Goal: Check status: Check status

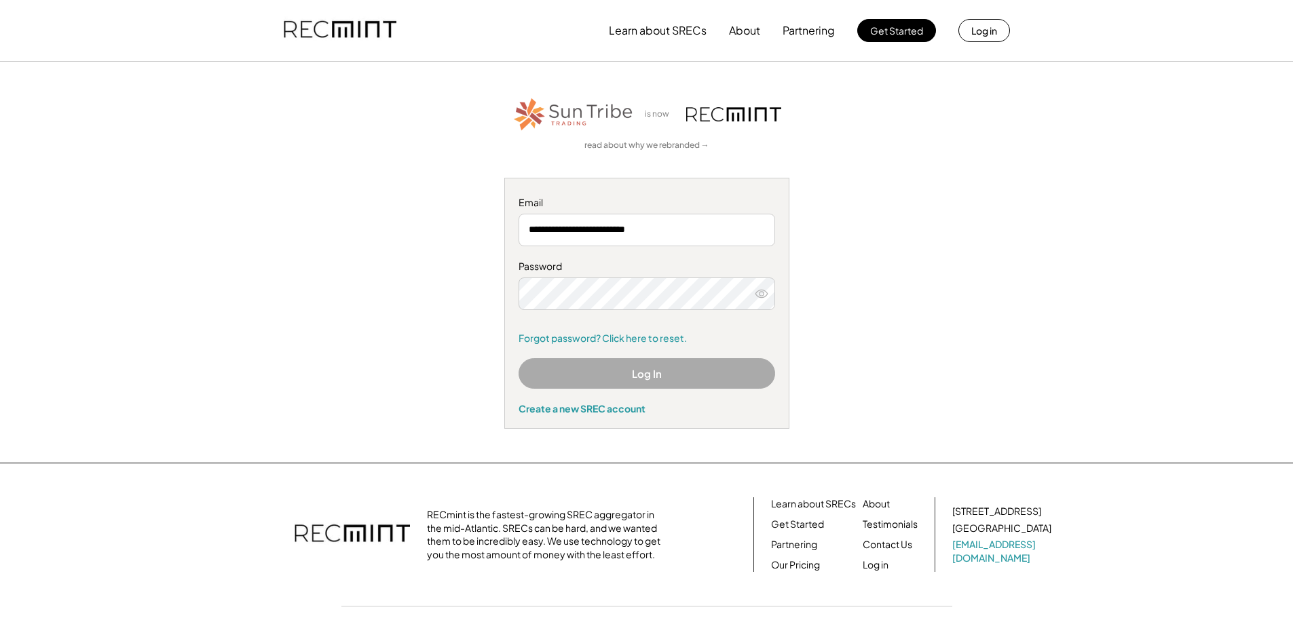
click at [638, 375] on button "Log In" at bounding box center [646, 373] width 257 height 31
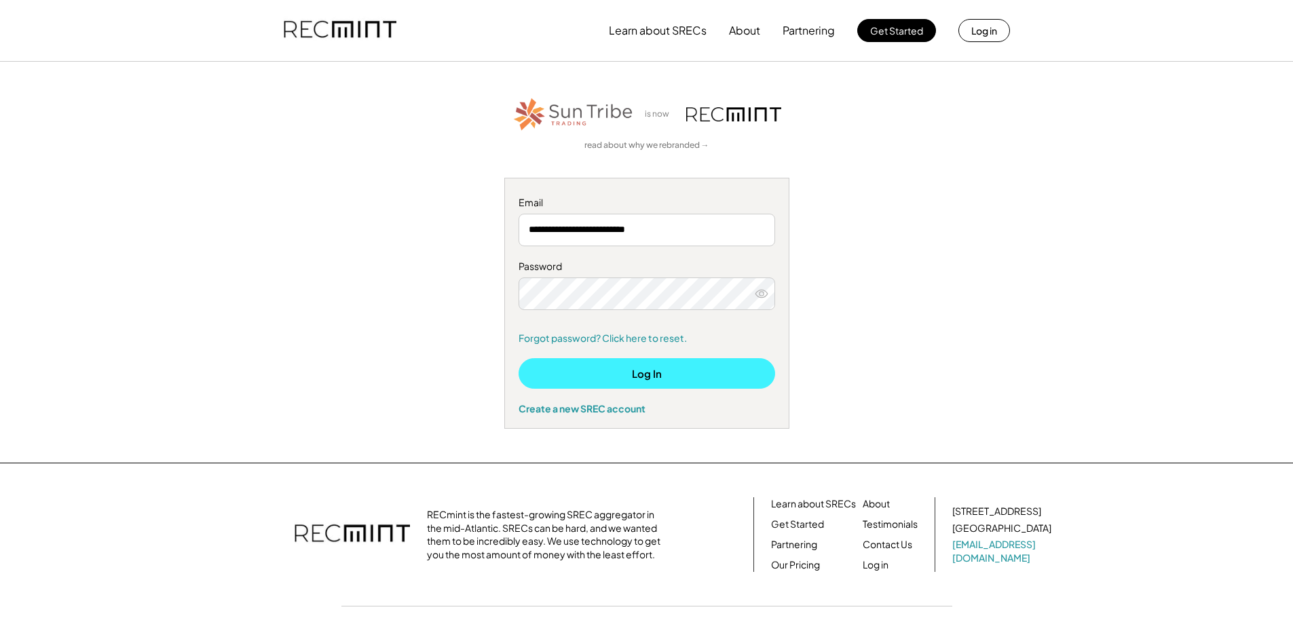
click at [659, 373] on button "Log In" at bounding box center [646, 373] width 257 height 31
click at [632, 374] on button "Log In" at bounding box center [646, 373] width 257 height 31
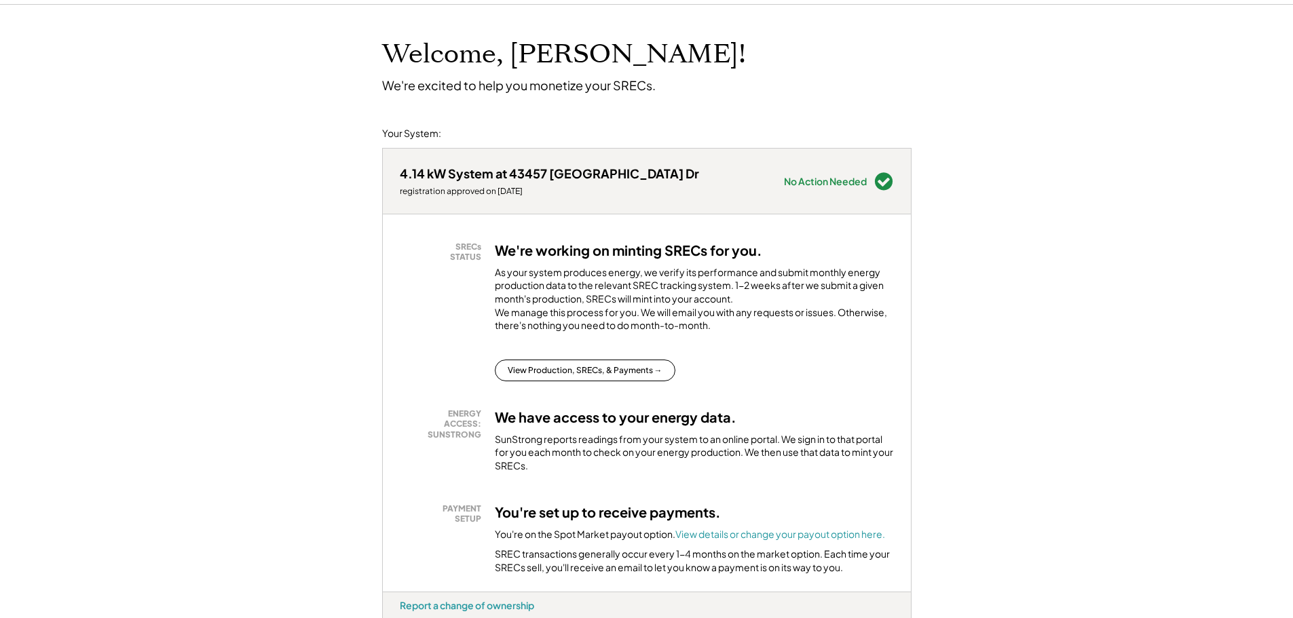
scroll to position [136, 0]
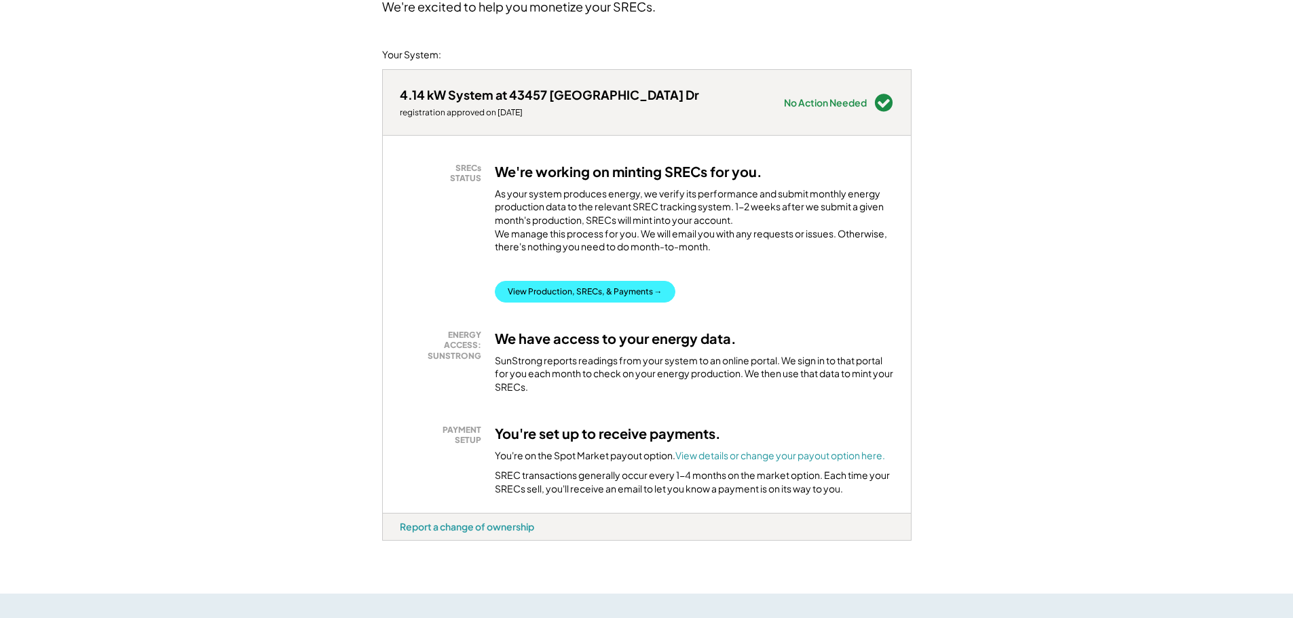
click at [577, 303] on button "View Production, SRECs, & Payments →" at bounding box center [585, 292] width 181 height 22
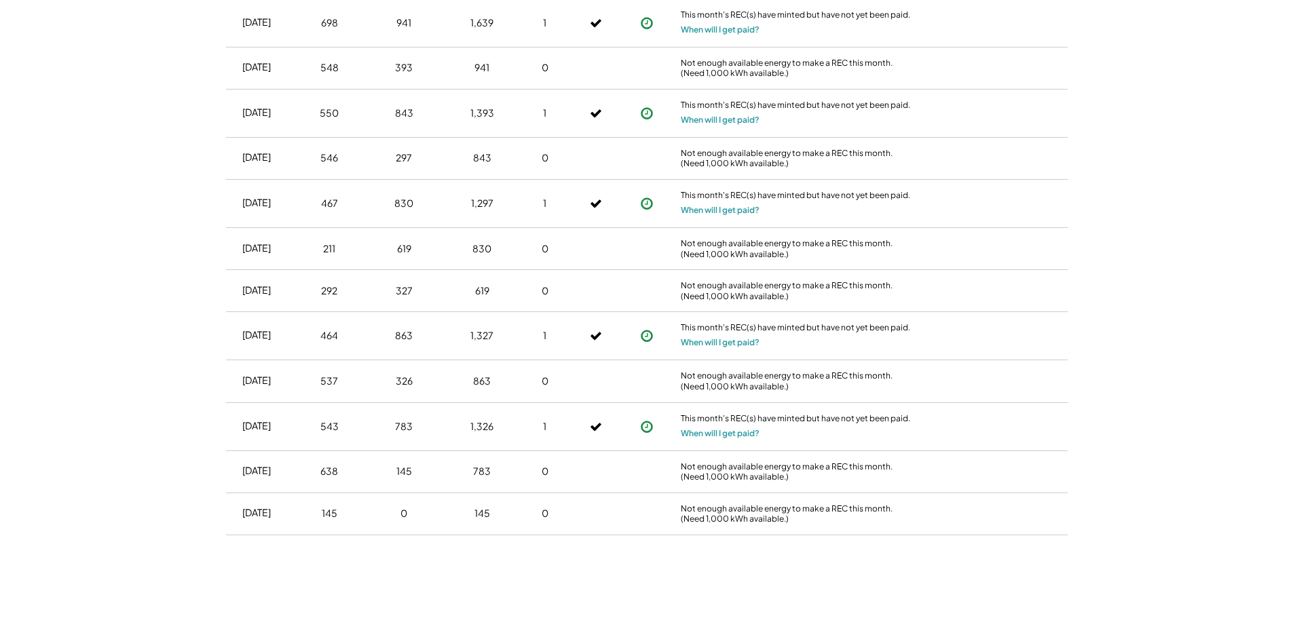
scroll to position [1076, 0]
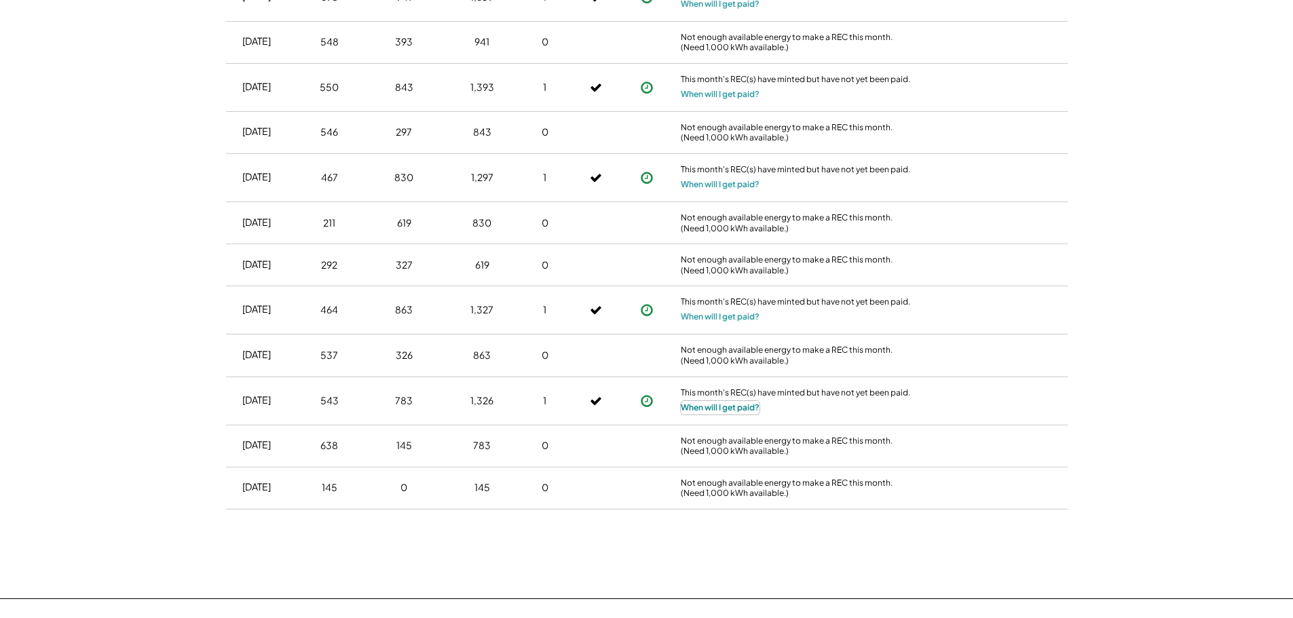
click at [734, 407] on button "When will I get paid?" at bounding box center [720, 408] width 79 height 14
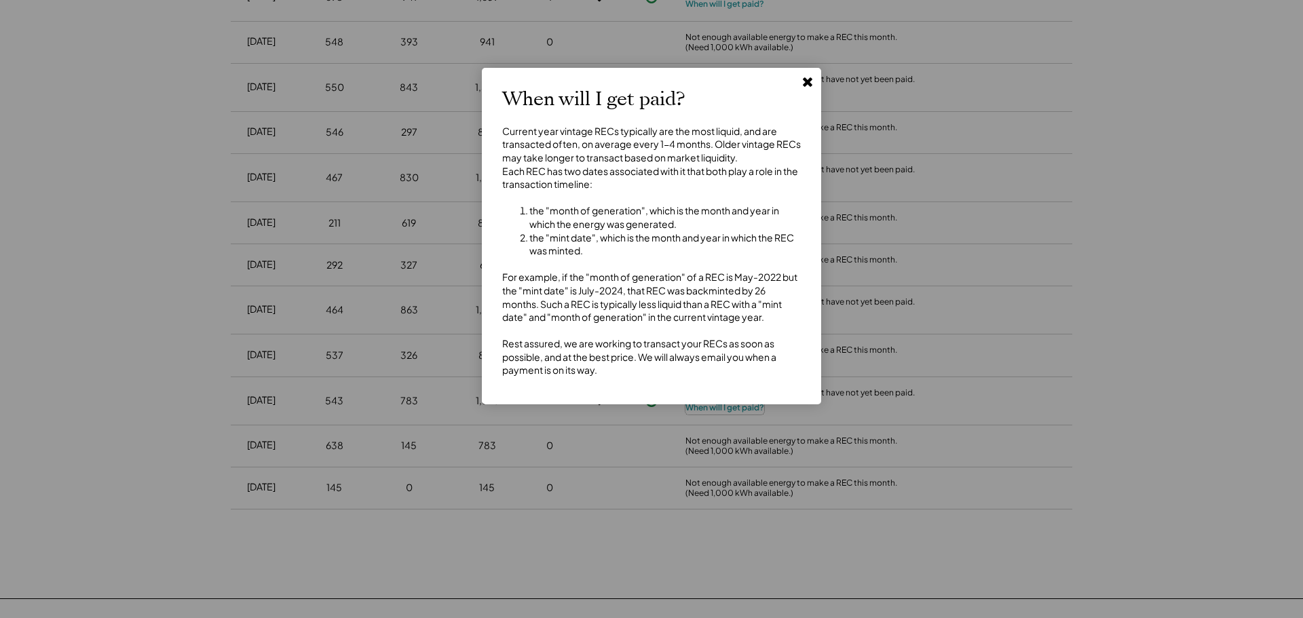
click at [813, 81] on icon at bounding box center [808, 82] width 14 height 14
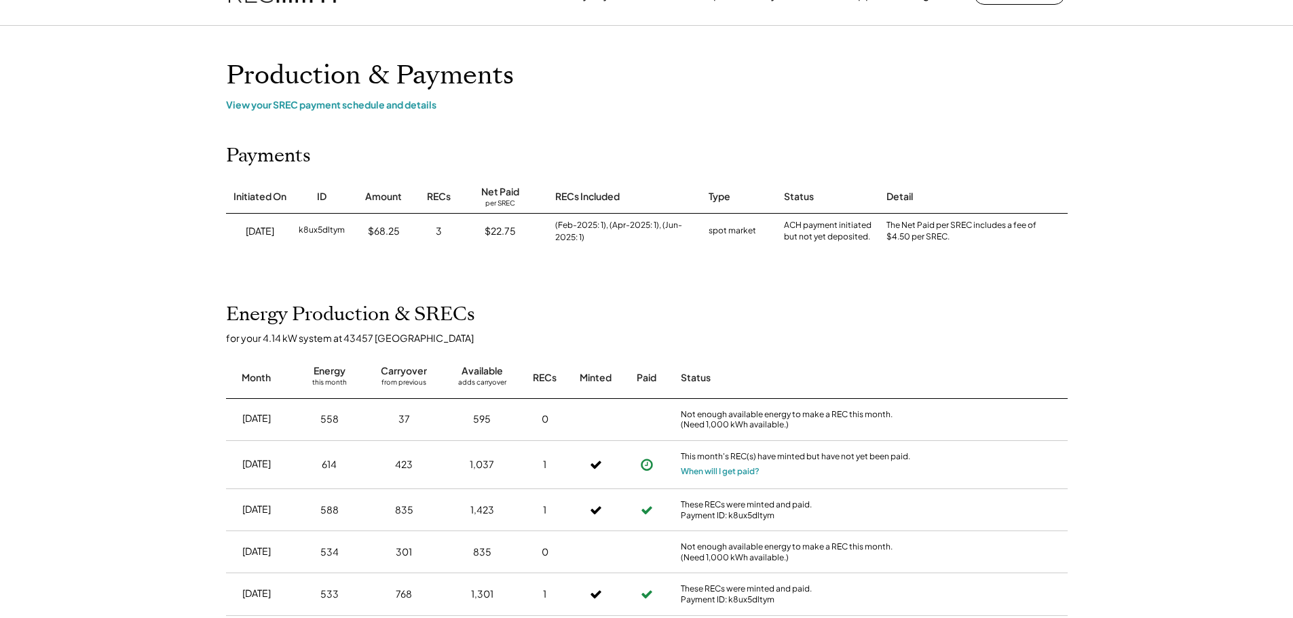
scroll to position [0, 0]
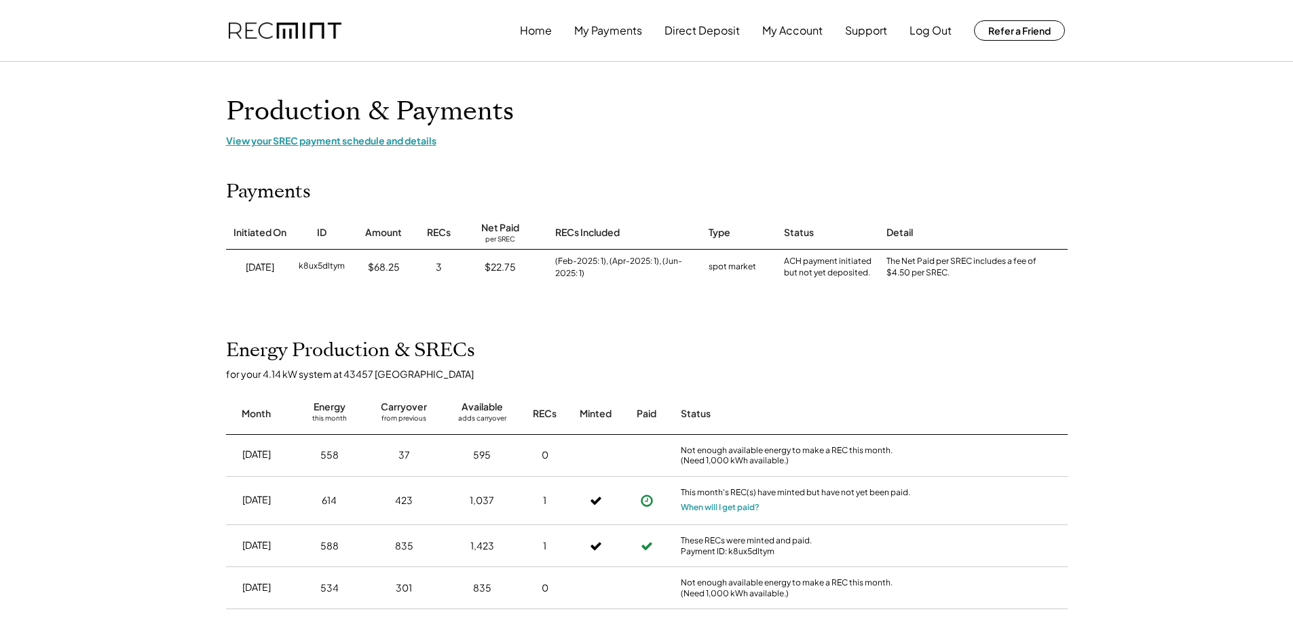
click at [372, 141] on div "View your SREC payment schedule and details" at bounding box center [646, 140] width 841 height 12
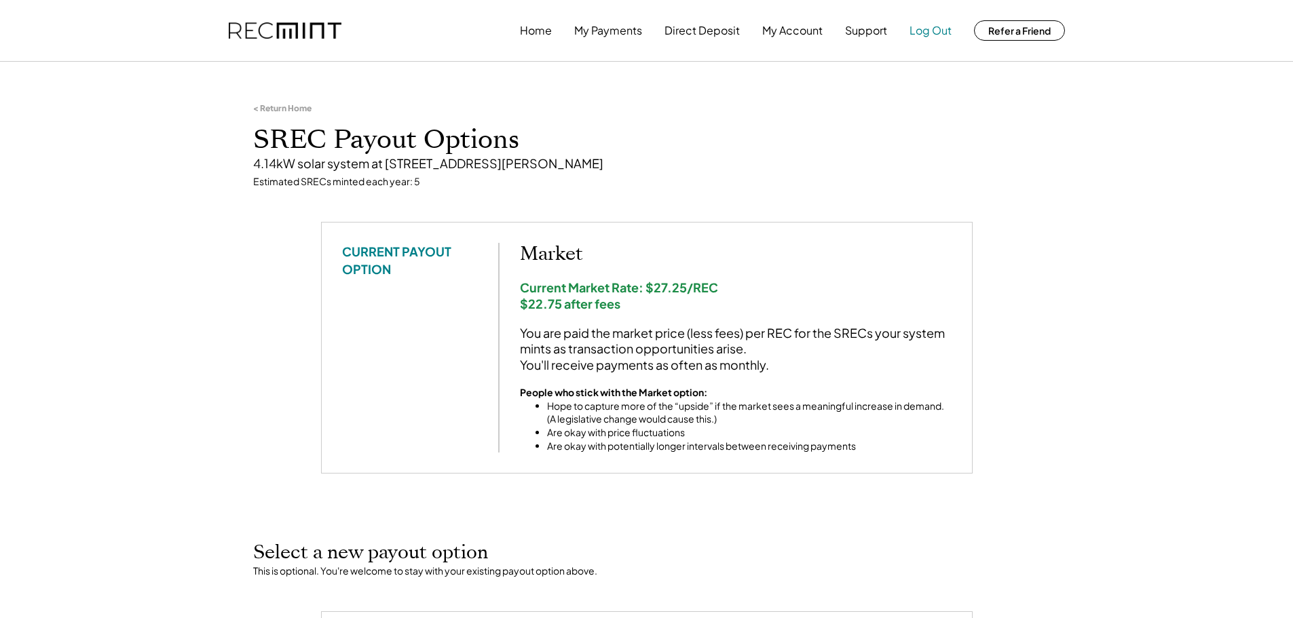
click at [928, 33] on button "Log Out" at bounding box center [930, 30] width 42 height 27
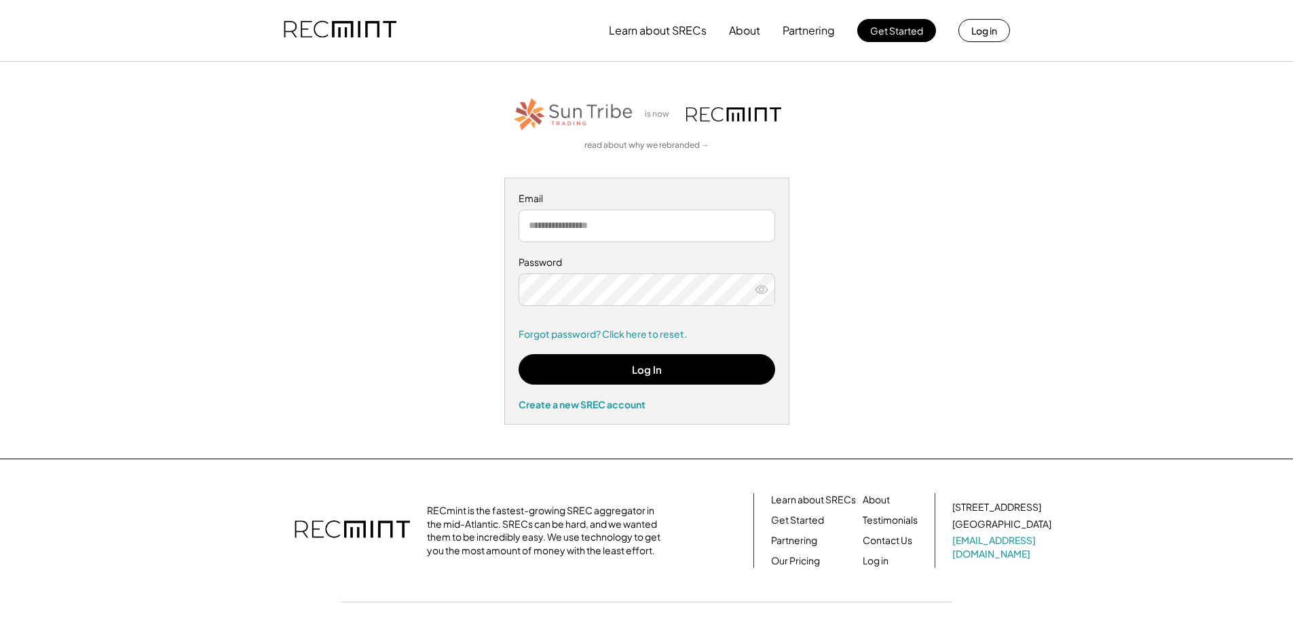
type input "**********"
